Goal: Task Accomplishment & Management: Complete application form

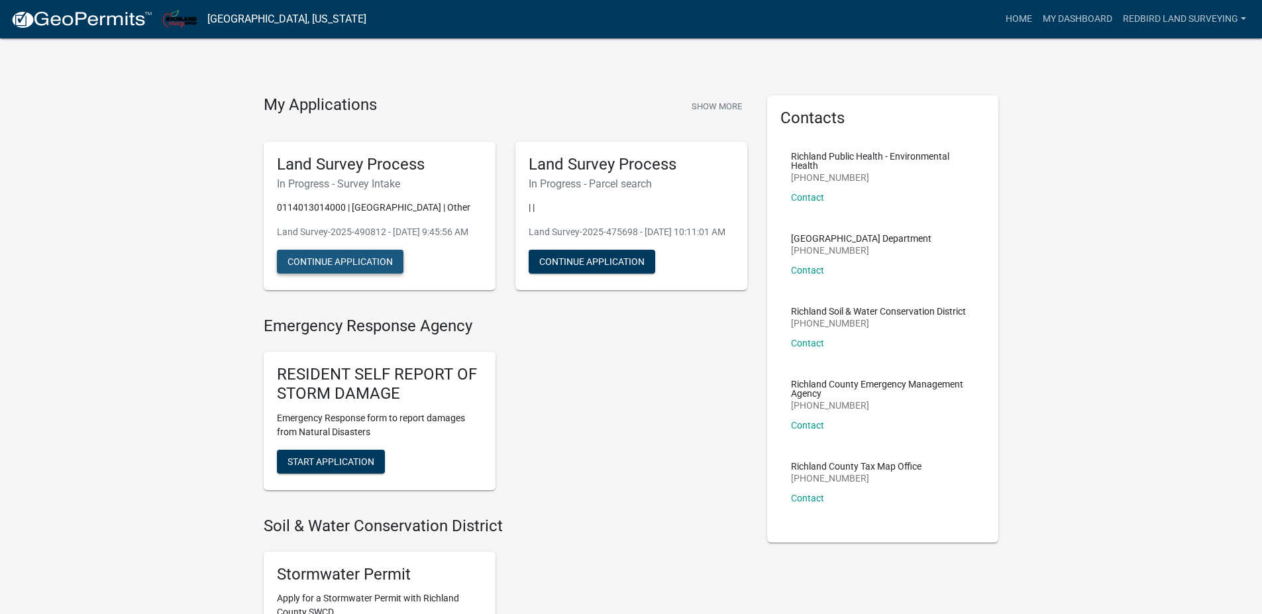
click at [349, 274] on button "Continue Application" at bounding box center [340, 262] width 127 height 24
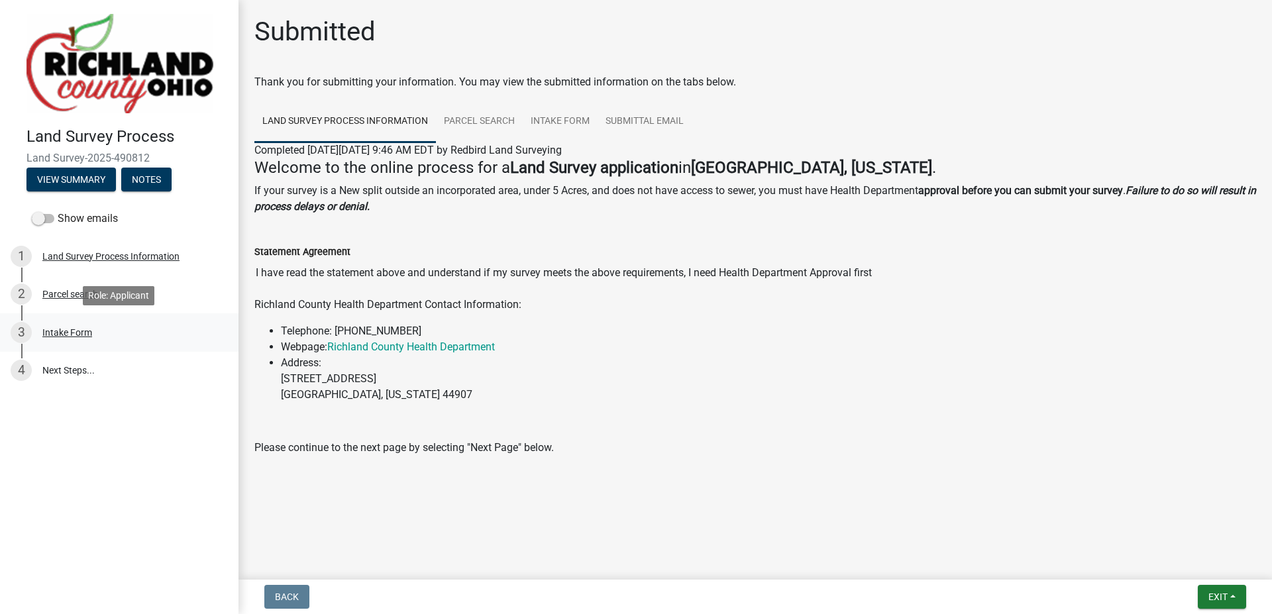
click at [72, 334] on div "Intake Form" at bounding box center [67, 332] width 50 height 9
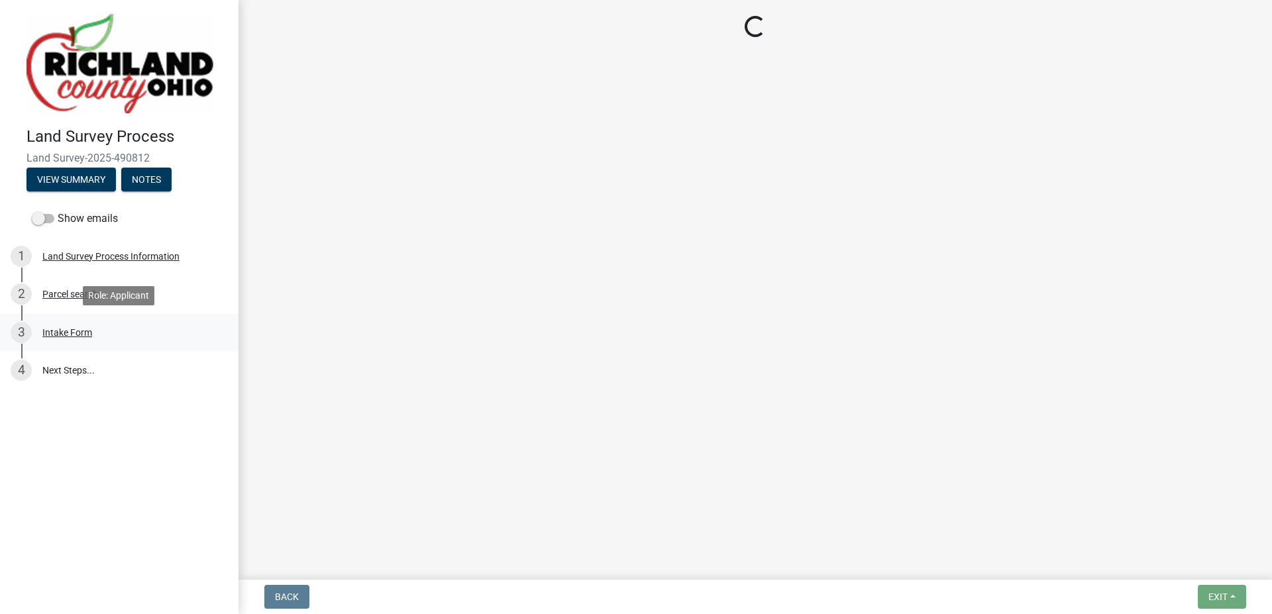
select select "70db150e-8556-4717-a86e-4aa332919244"
select select "9874e5e4-26e5-4676-902e-dba2102df670"
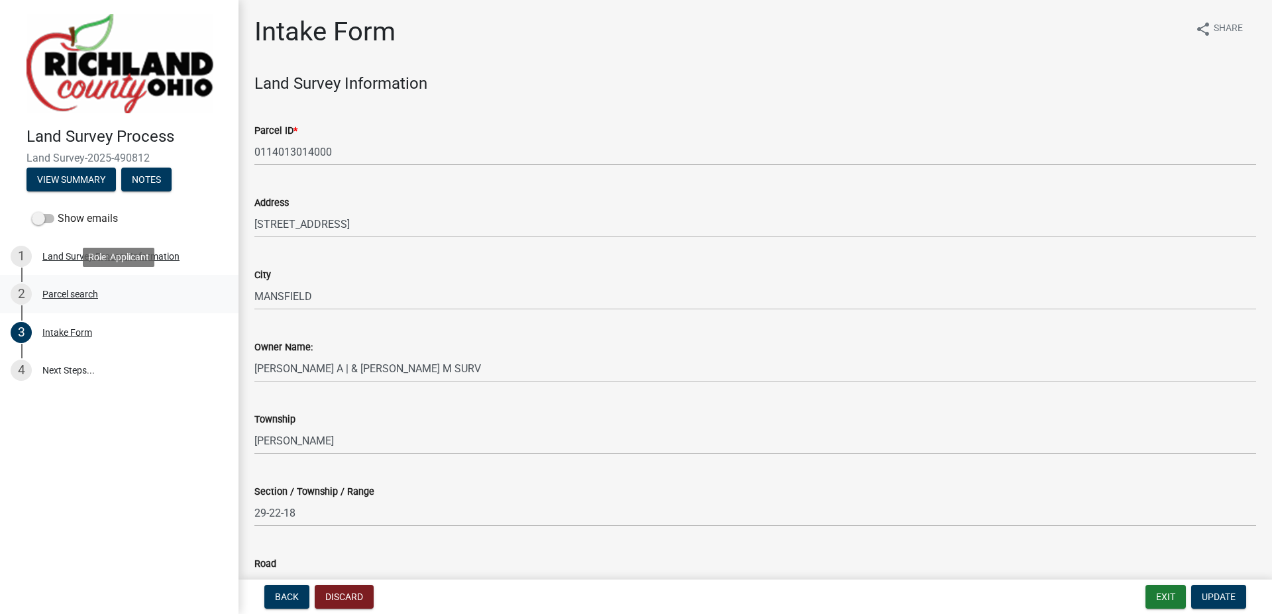
click at [85, 295] on div "Parcel search" at bounding box center [70, 293] width 56 height 9
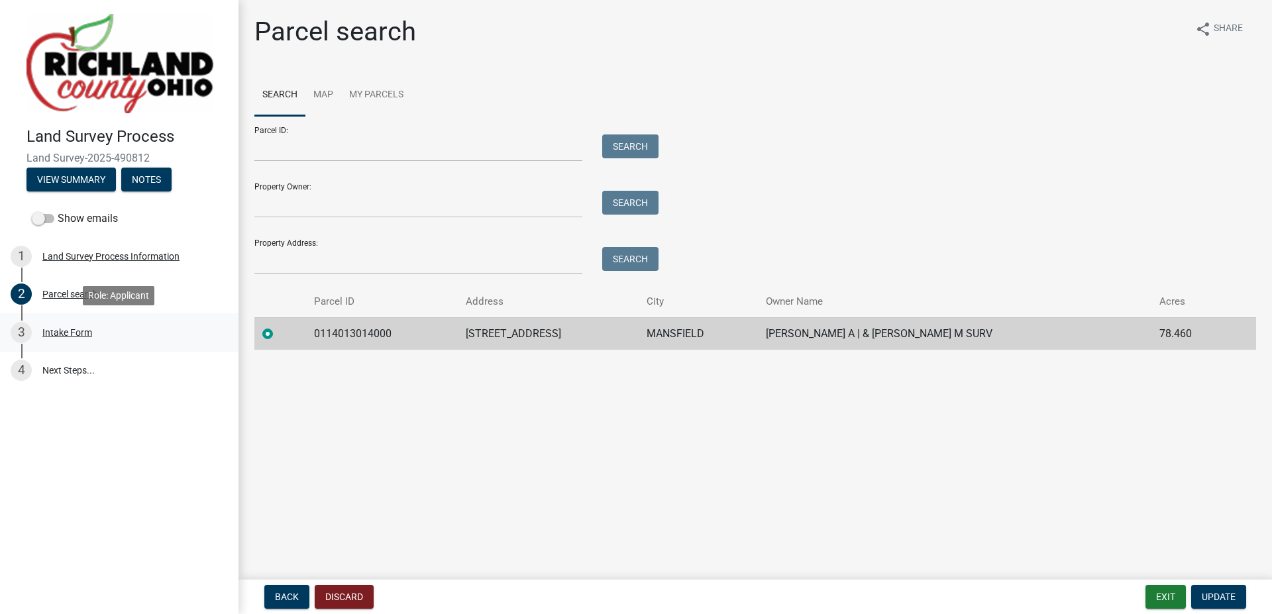
click at [75, 338] on div "3 Intake Form" at bounding box center [114, 332] width 207 height 21
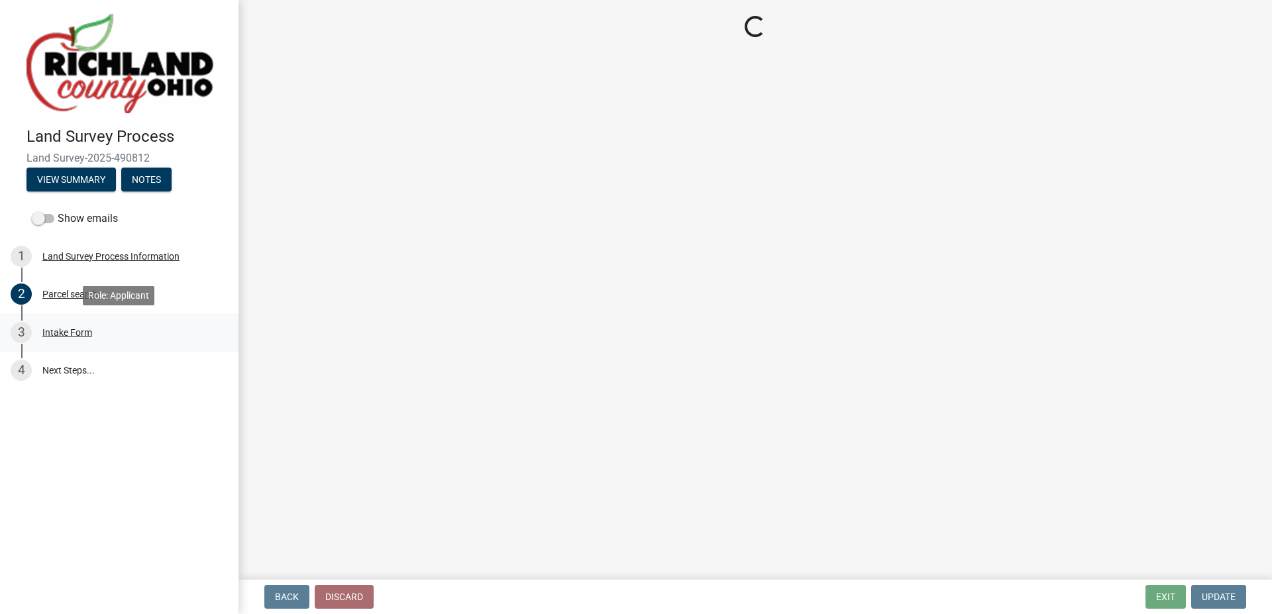
select select "70db150e-8556-4717-a86e-4aa332919244"
select select "9874e5e4-26e5-4676-902e-dba2102df670"
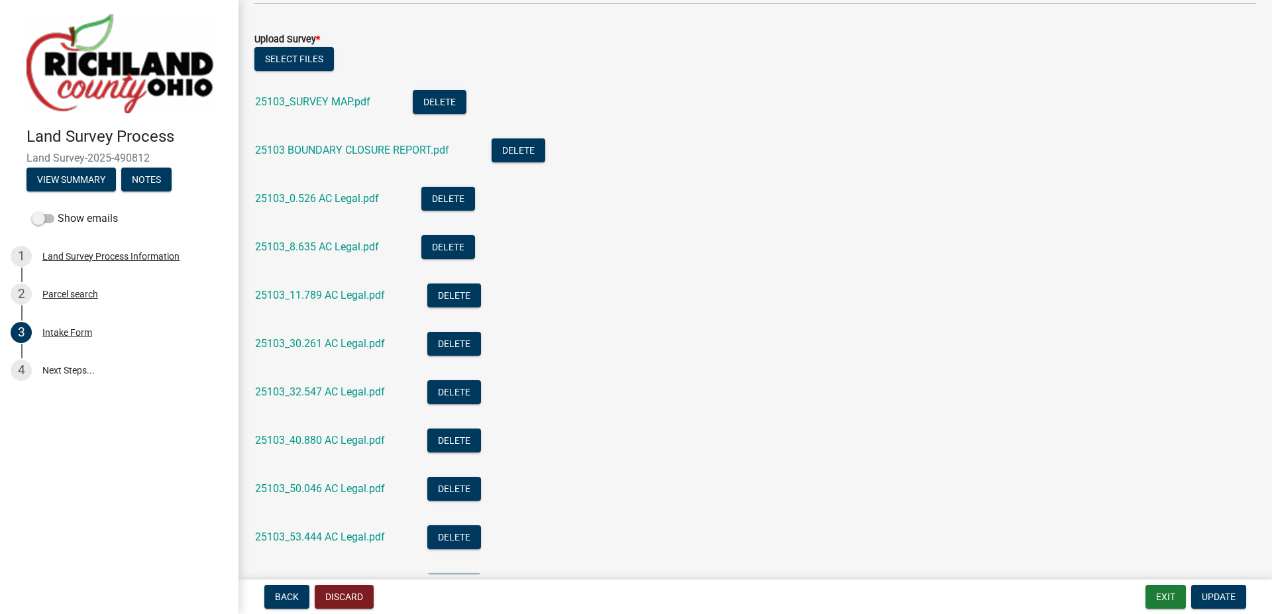
scroll to position [861, 0]
click at [456, 297] on button "Delete" at bounding box center [454, 296] width 54 height 24
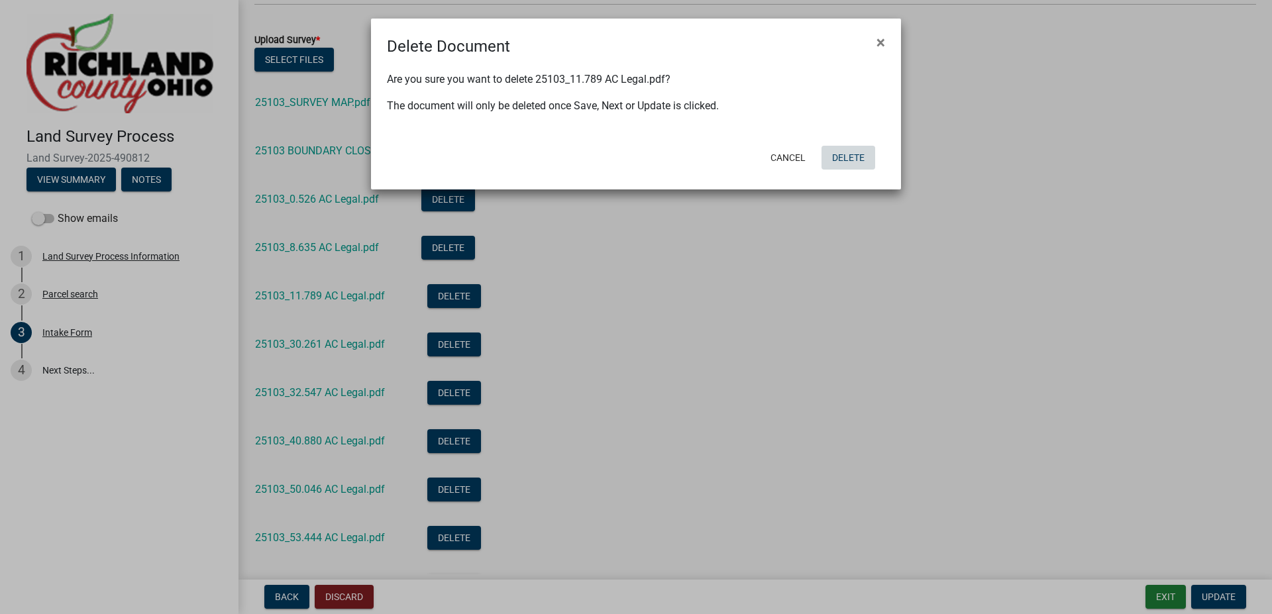
click at [845, 155] on button "Delete" at bounding box center [848, 158] width 54 height 24
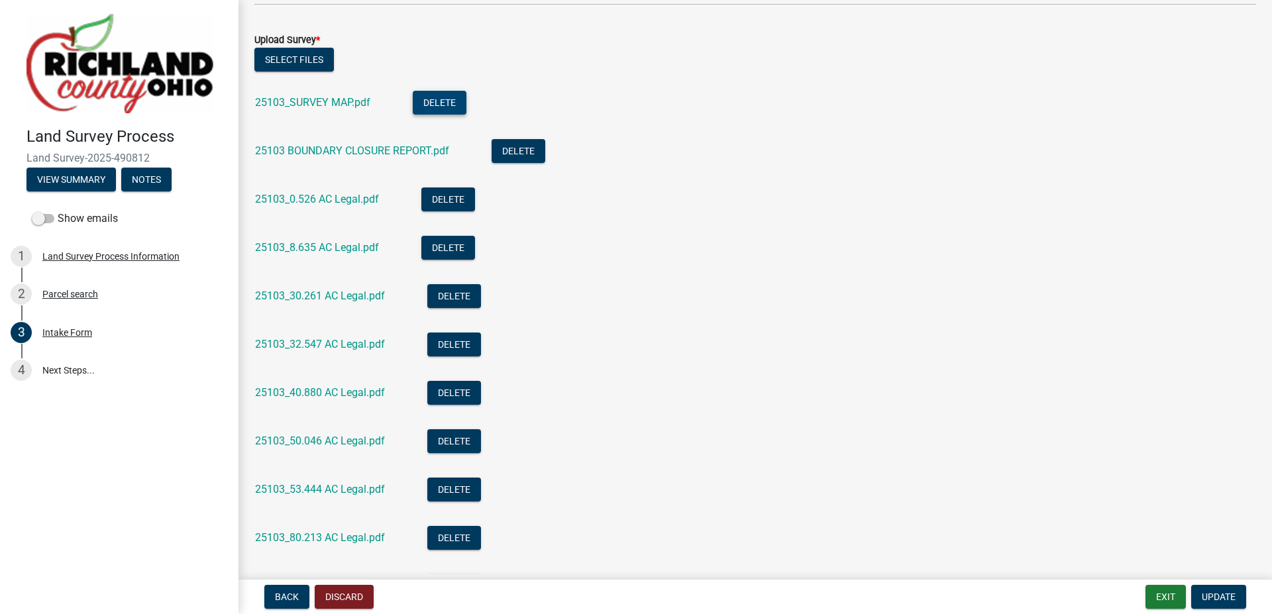
click at [436, 105] on button "Delete" at bounding box center [440, 103] width 54 height 24
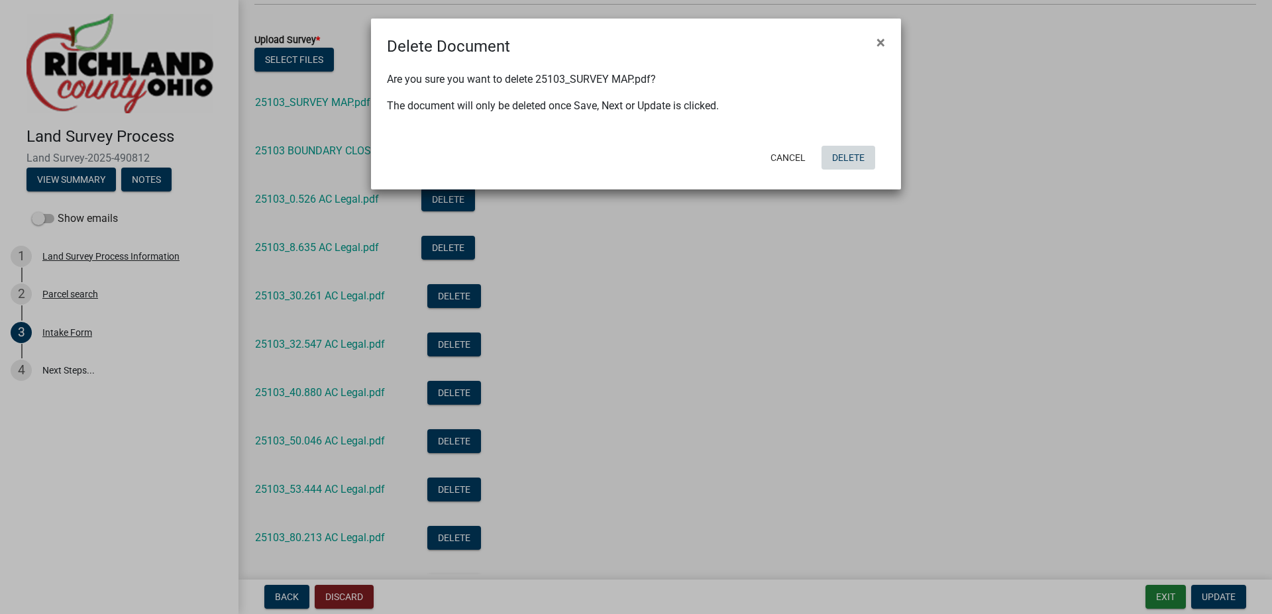
click at [852, 156] on button "Delete" at bounding box center [848, 158] width 54 height 24
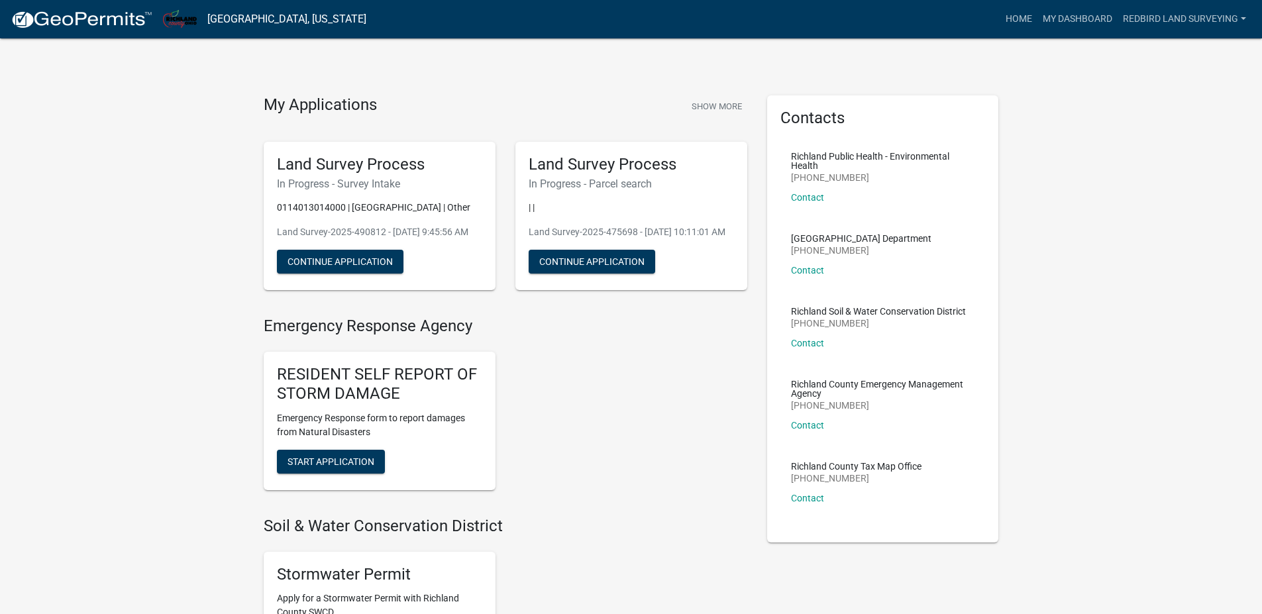
click at [594, 193] on div "Land Survey Process In Progress - Parcel search | | Land Survey-2025-475698 - […" at bounding box center [631, 216] width 232 height 149
click at [348, 274] on button "Continue Application" at bounding box center [340, 262] width 127 height 24
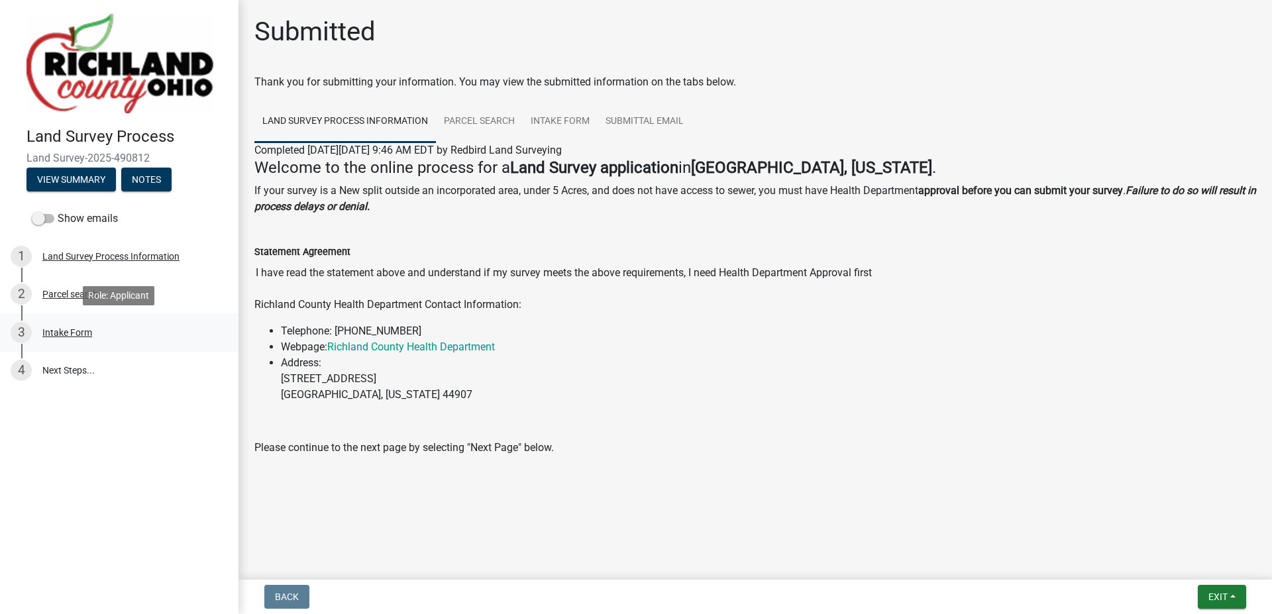
click at [73, 332] on div "Intake Form" at bounding box center [67, 332] width 50 height 9
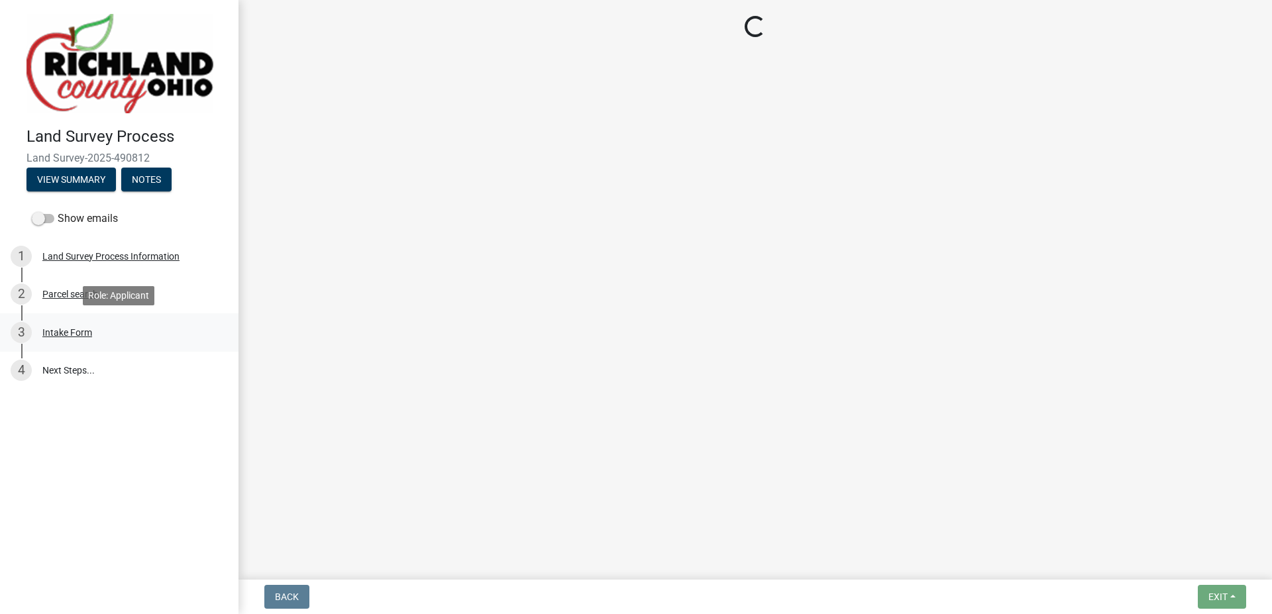
select select "70db150e-8556-4717-a86e-4aa332919244"
select select "9874e5e4-26e5-4676-902e-dba2102df670"
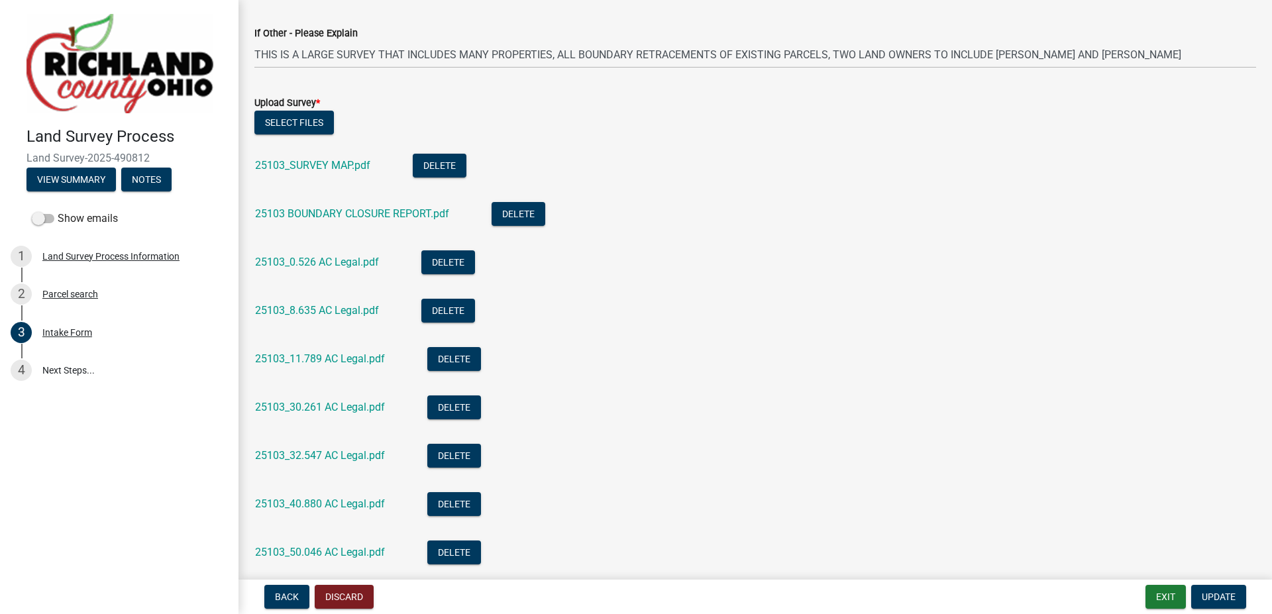
scroll to position [883, 0]
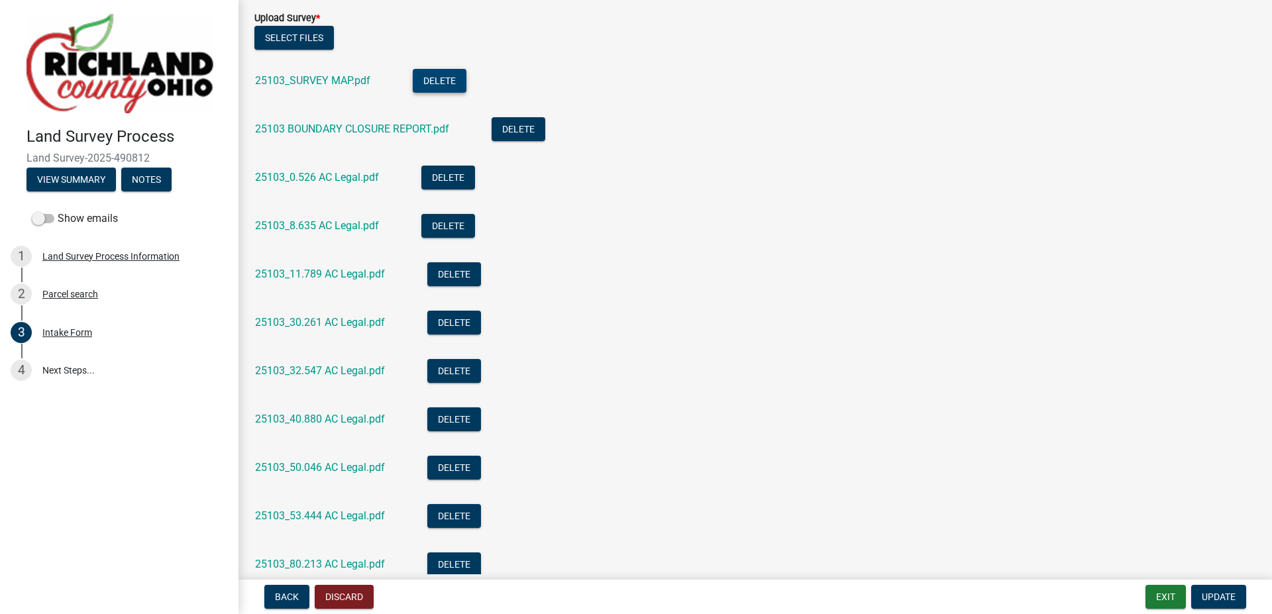
click at [440, 77] on button "Delete" at bounding box center [440, 81] width 54 height 24
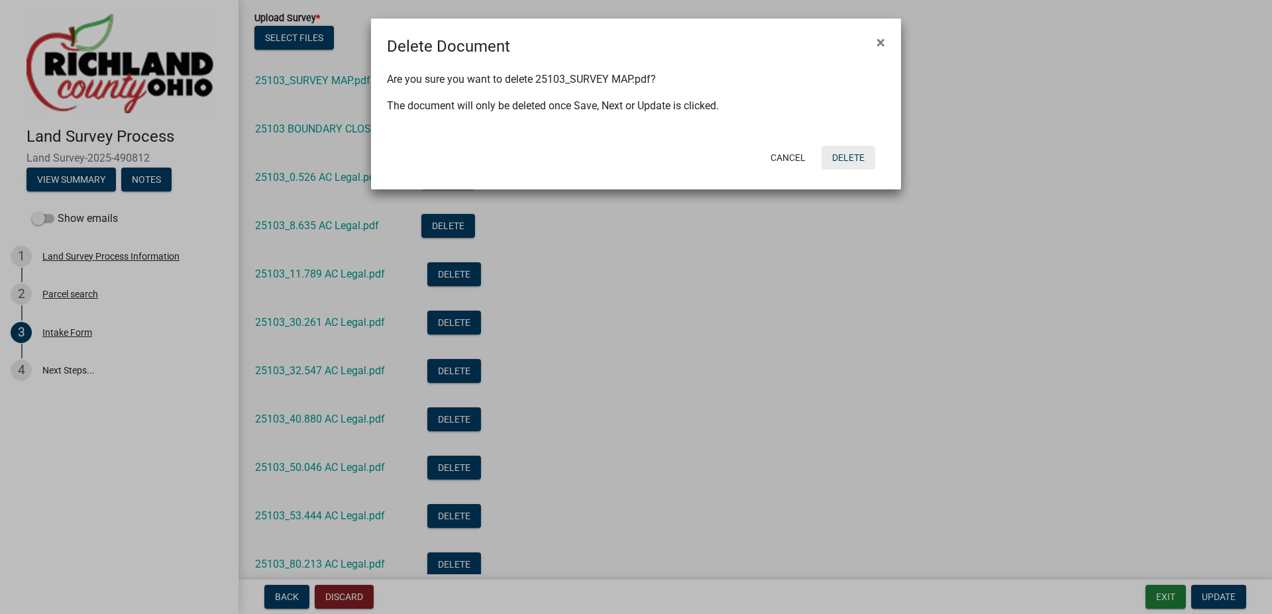
click at [840, 158] on button "Delete" at bounding box center [848, 158] width 54 height 24
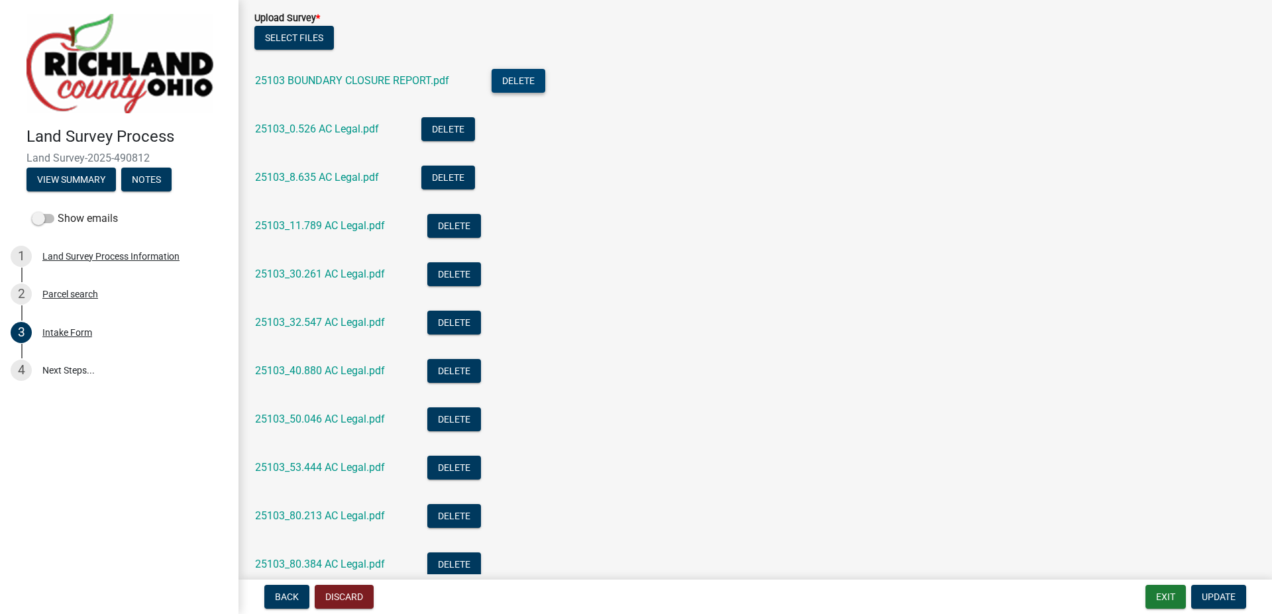
click at [517, 84] on button "Delete" at bounding box center [518, 81] width 54 height 24
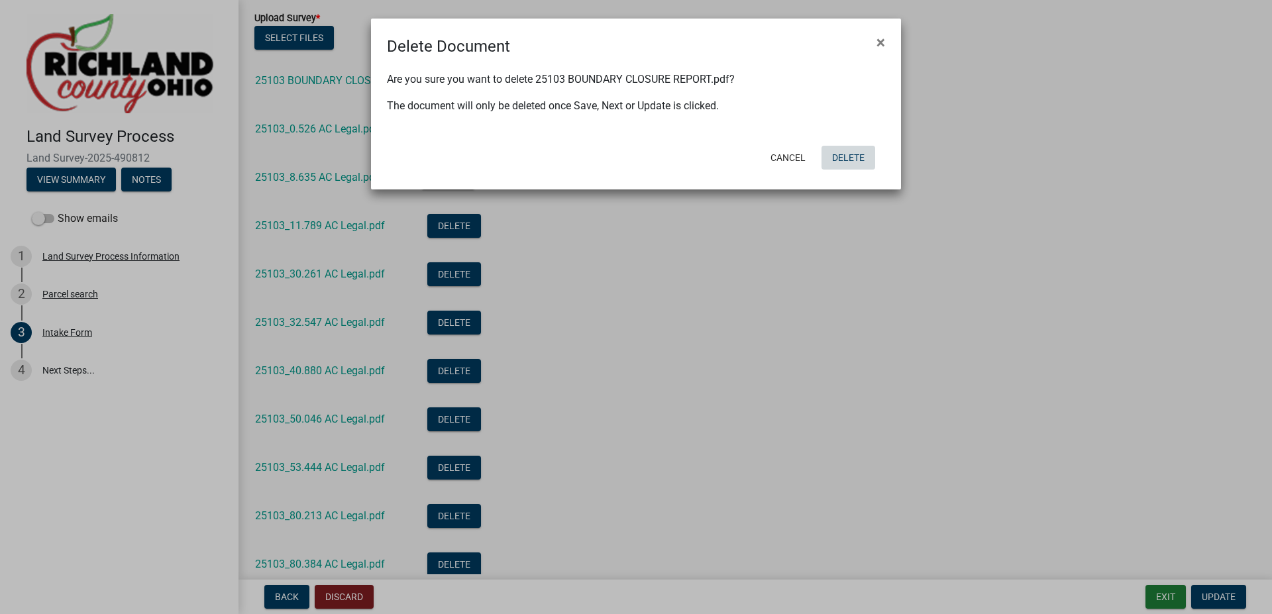
click at [853, 156] on button "Delete" at bounding box center [848, 158] width 54 height 24
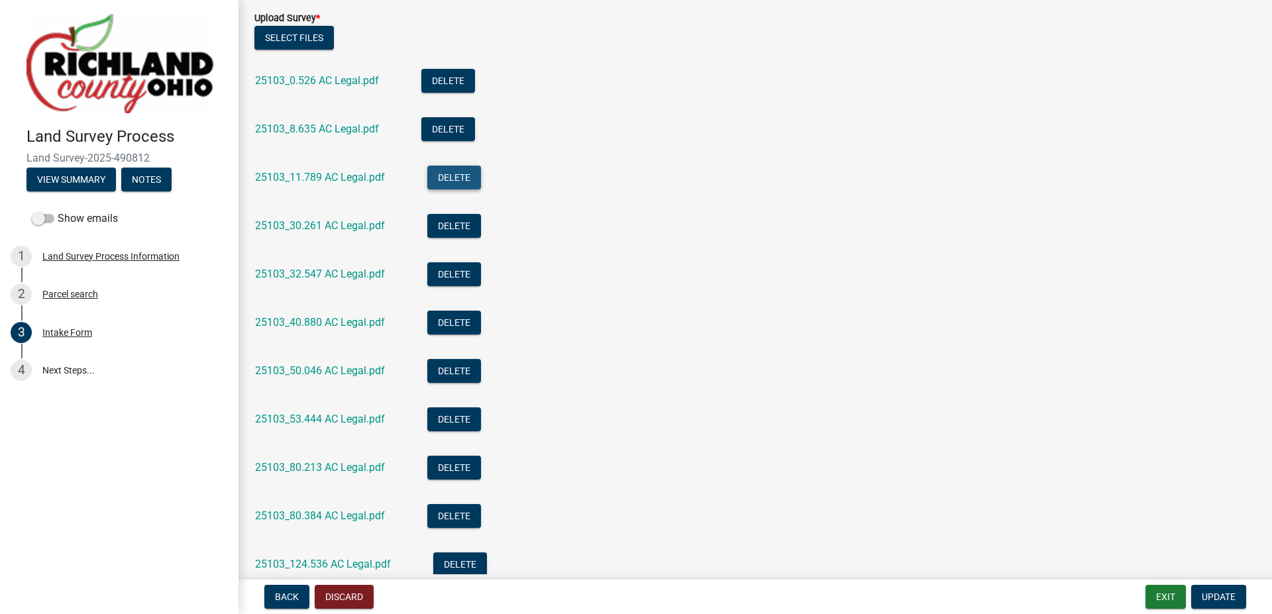
click at [452, 178] on button "Delete" at bounding box center [454, 178] width 54 height 24
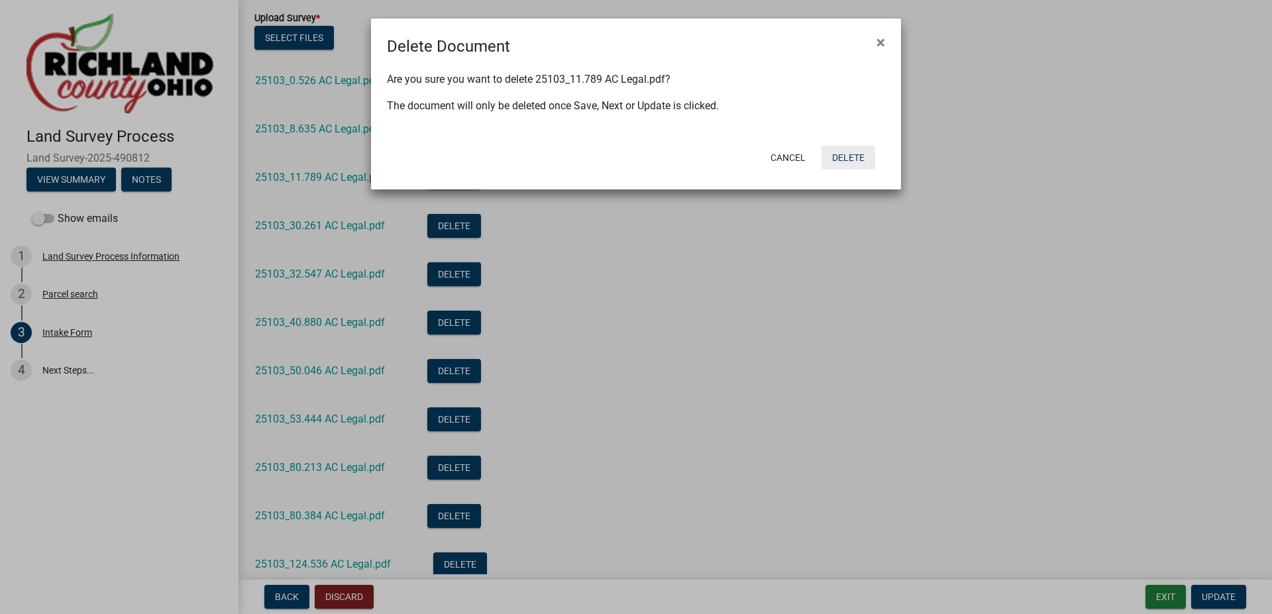
click at [844, 158] on button "Delete" at bounding box center [848, 158] width 54 height 24
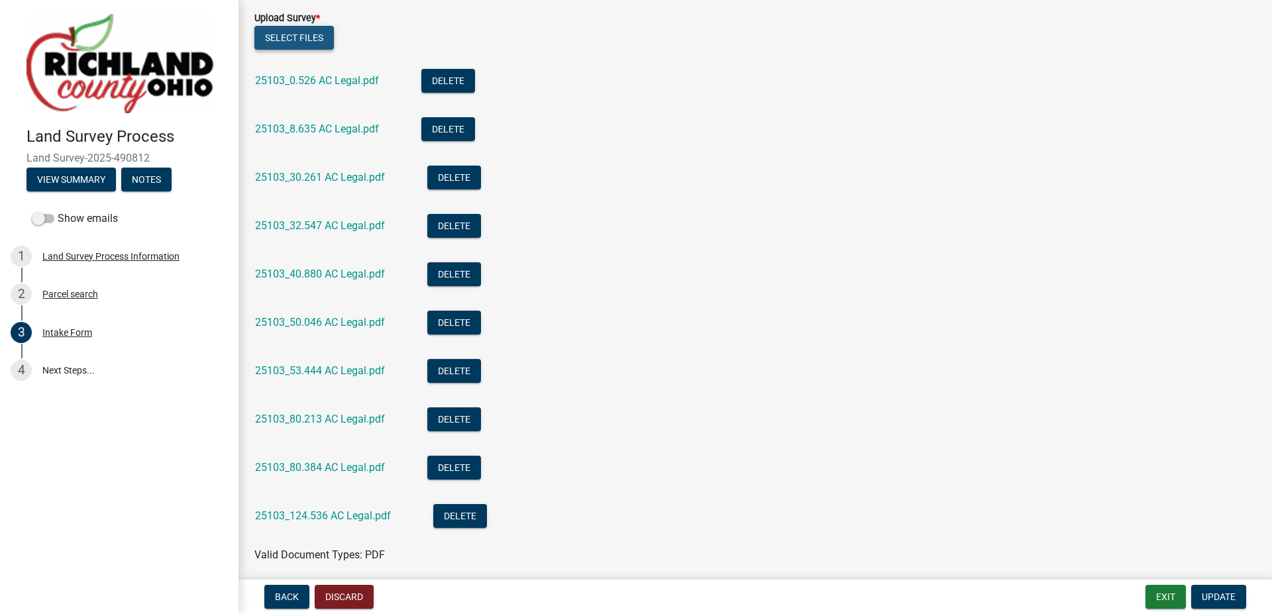
click at [315, 38] on button "Select files" at bounding box center [293, 38] width 79 height 24
click at [310, 37] on button "Select files" at bounding box center [293, 38] width 79 height 24
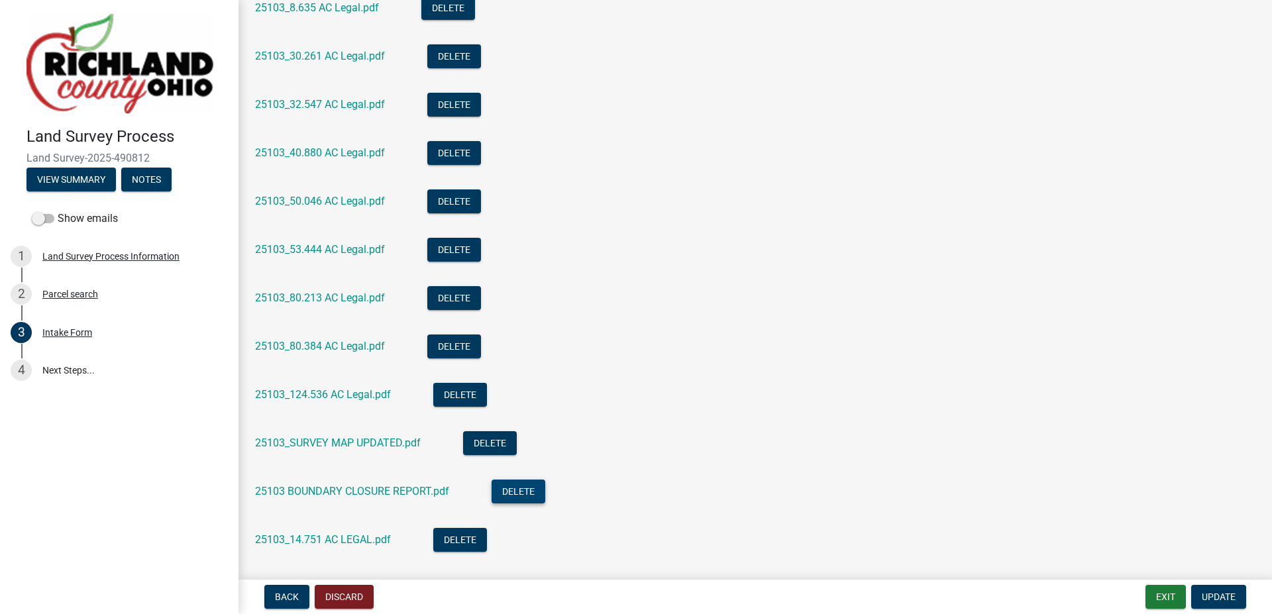
scroll to position [1082, 0]
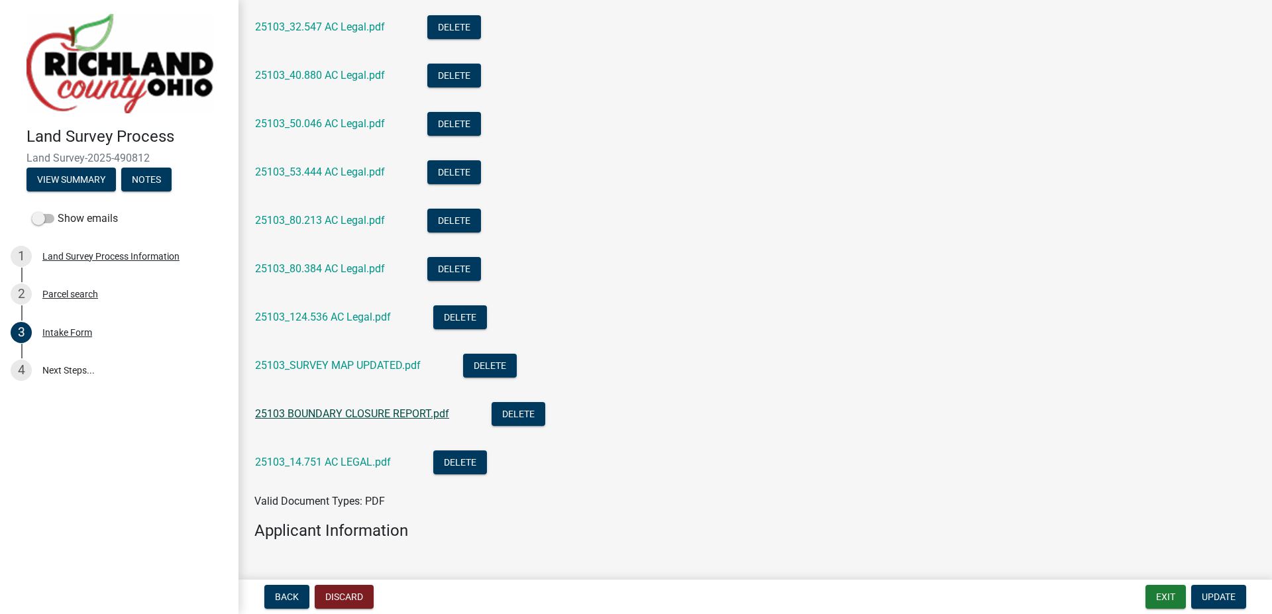
click at [348, 411] on link "25103 BOUNDARY CLOSURE REPORT.pdf" at bounding box center [352, 413] width 194 height 13
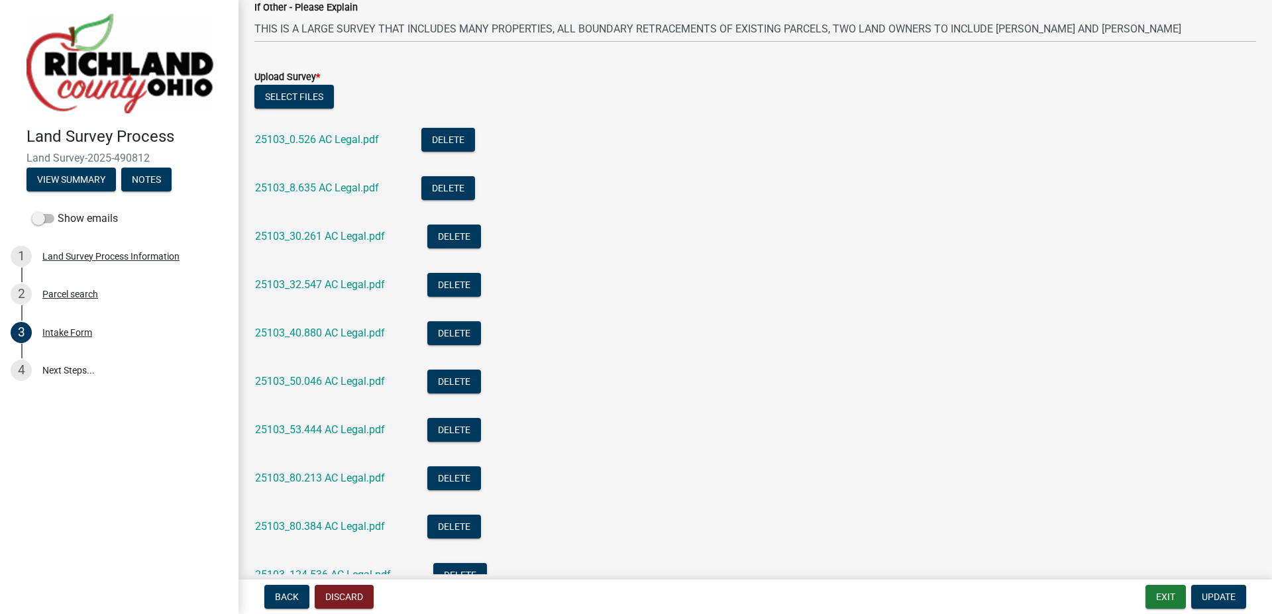
scroll to position [905, 0]
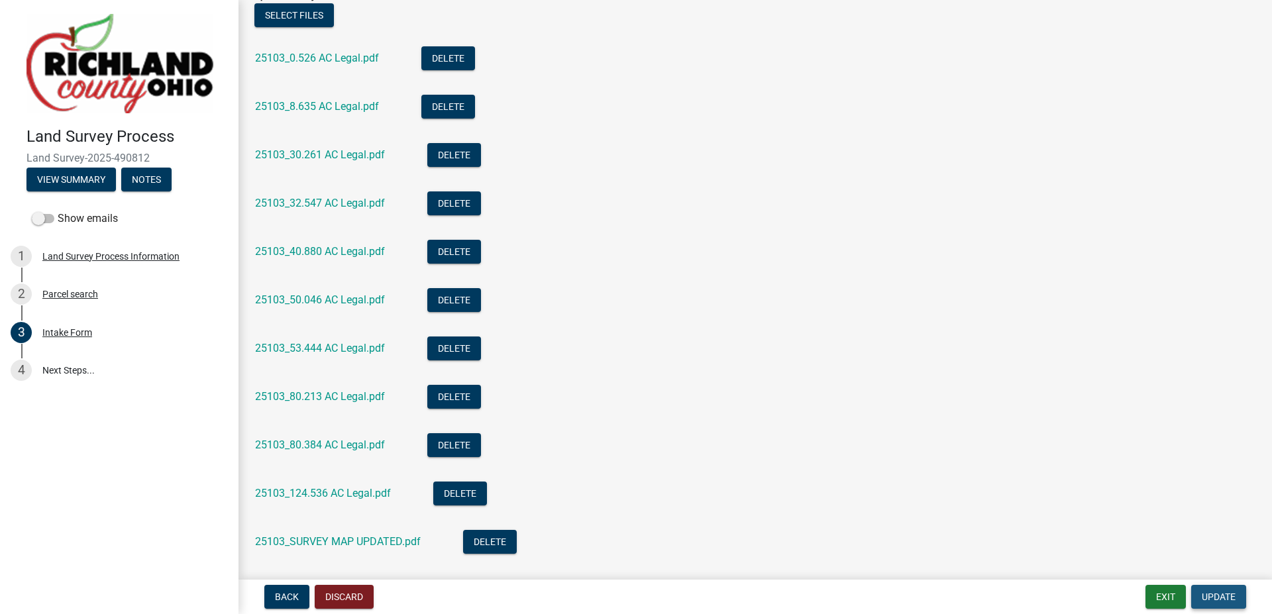
click at [1218, 595] on span "Update" at bounding box center [1218, 596] width 34 height 11
